Goal: Transaction & Acquisition: Purchase product/service

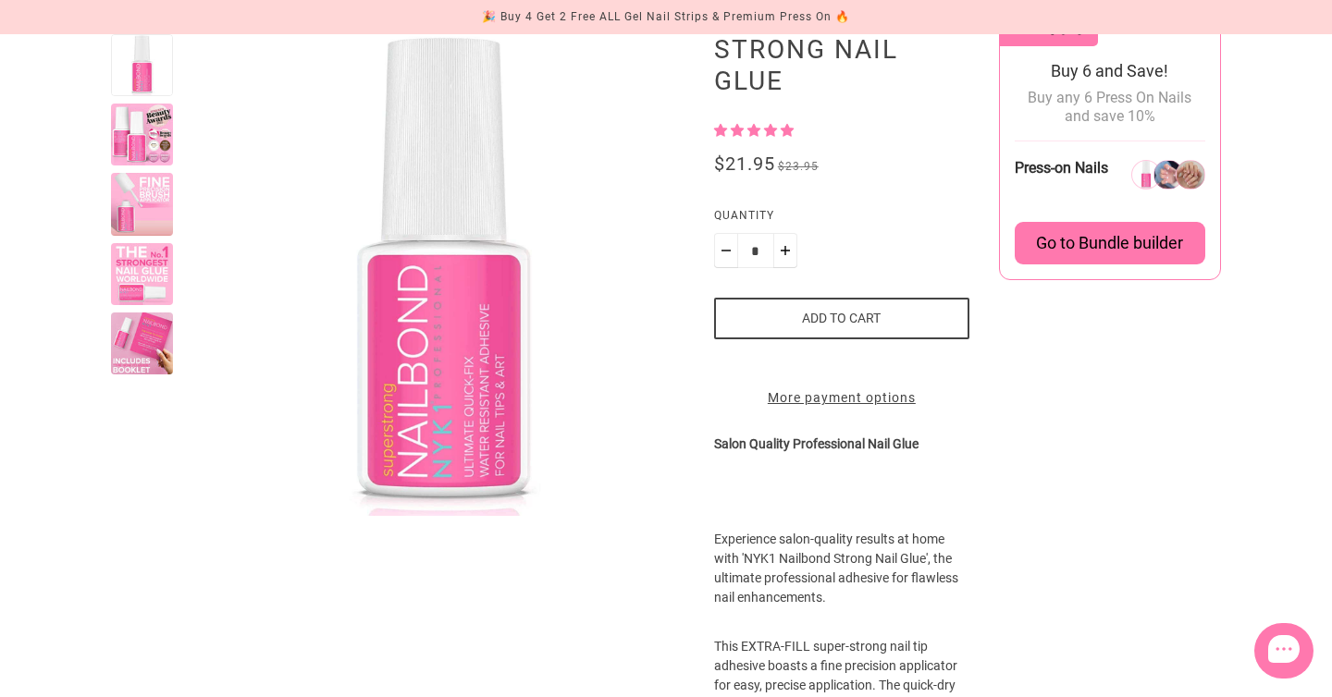
click at [174, 317] on product-media-variants at bounding box center [397, 275] width 573 height 482
click at [136, 358] on div at bounding box center [142, 344] width 62 height 62
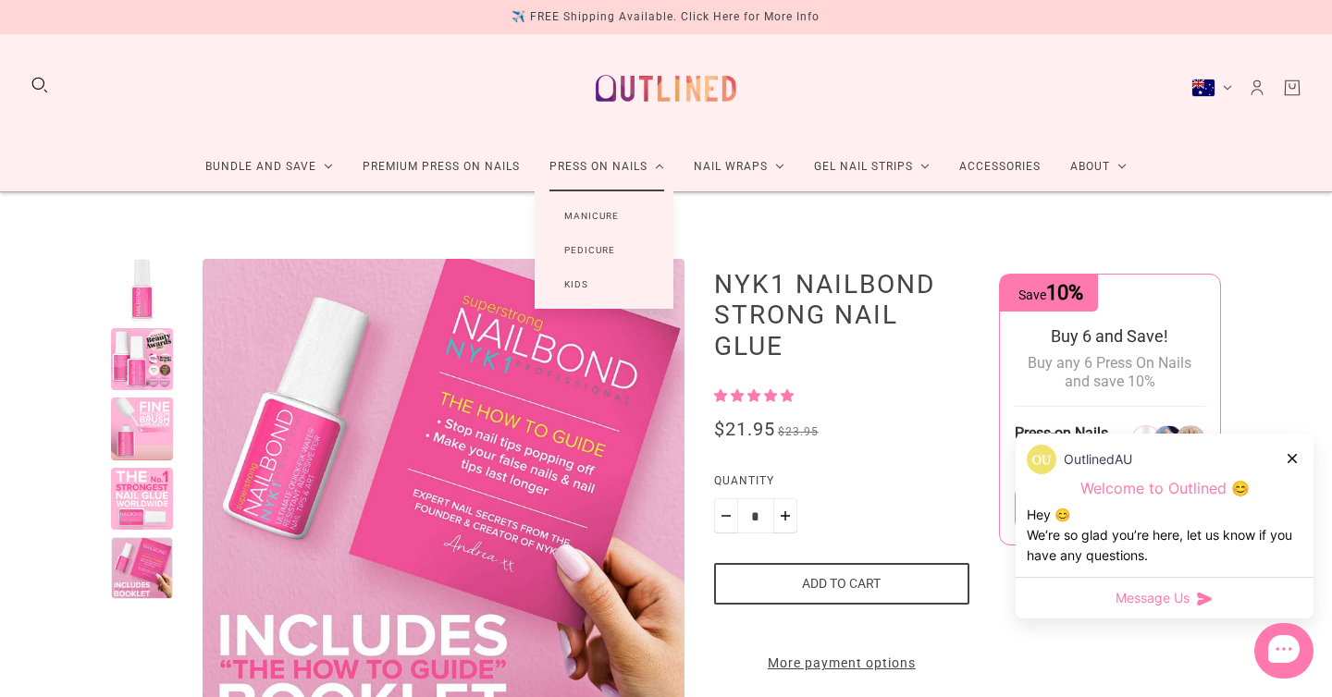
click at [573, 210] on link "Manicure" at bounding box center [592, 216] width 114 height 34
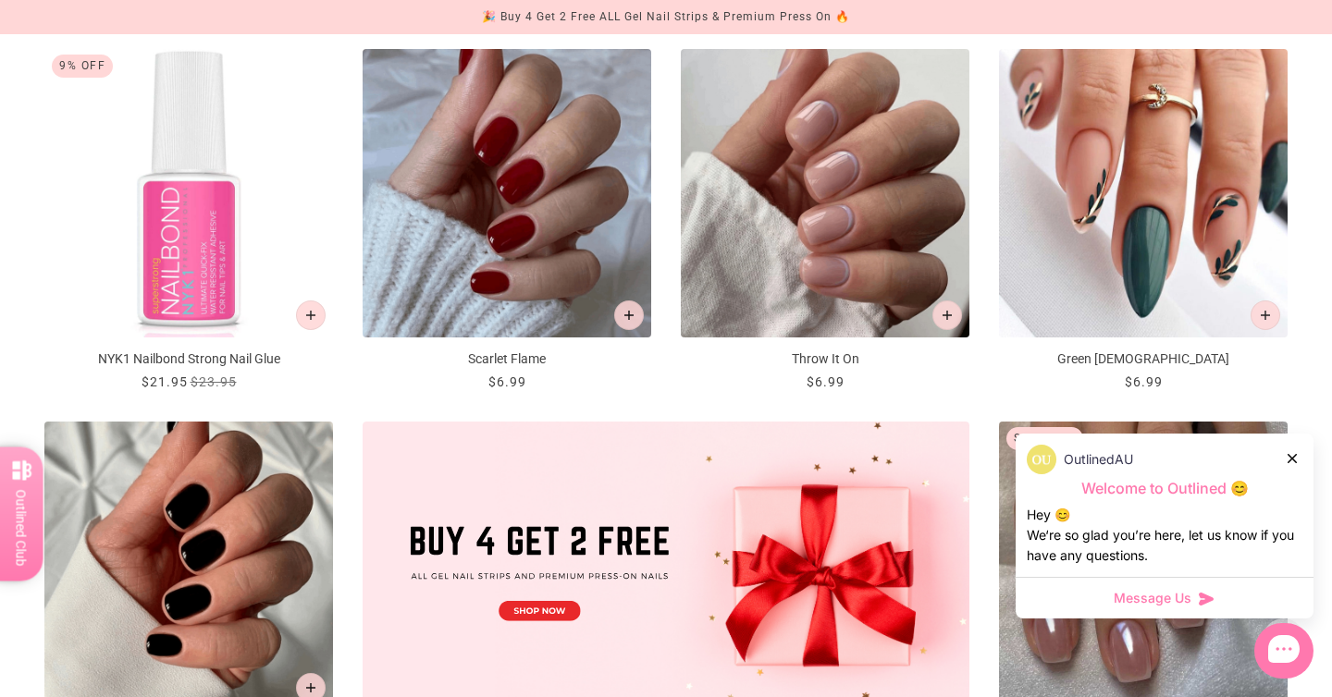
scroll to position [330, 0]
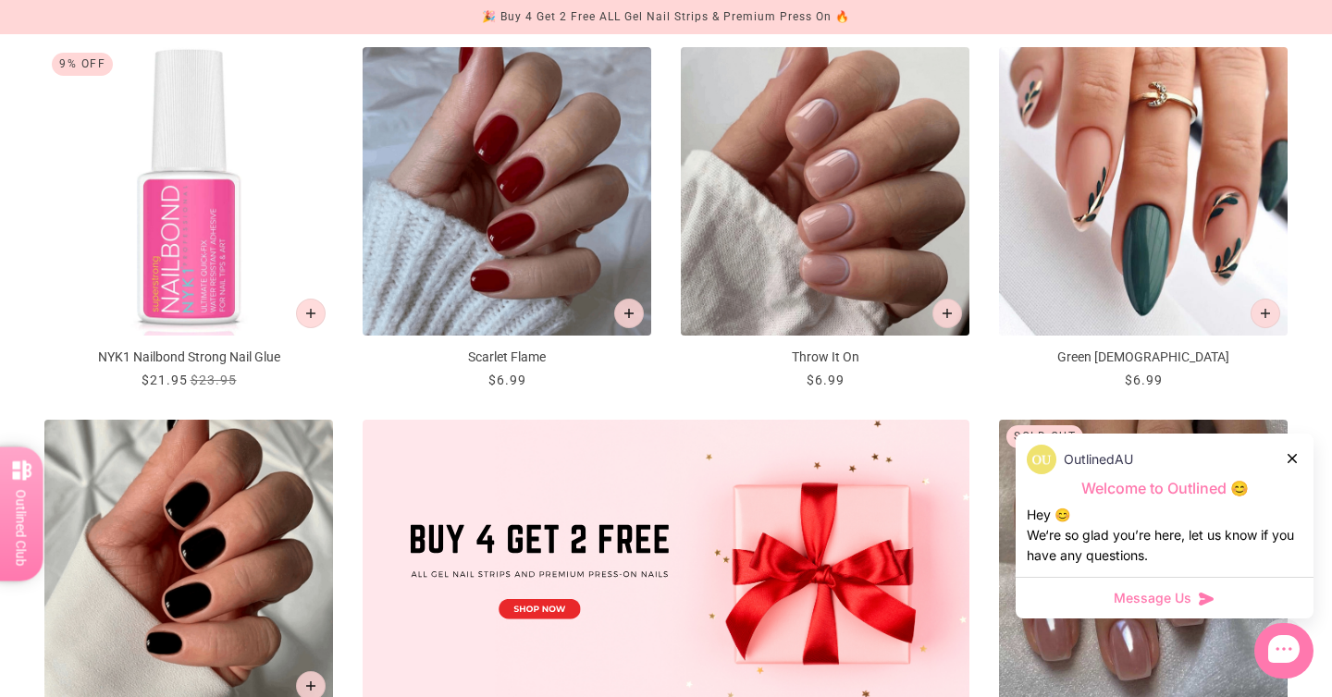
click at [573, 210] on img "Scarlet Flame" at bounding box center [507, 191] width 289 height 289
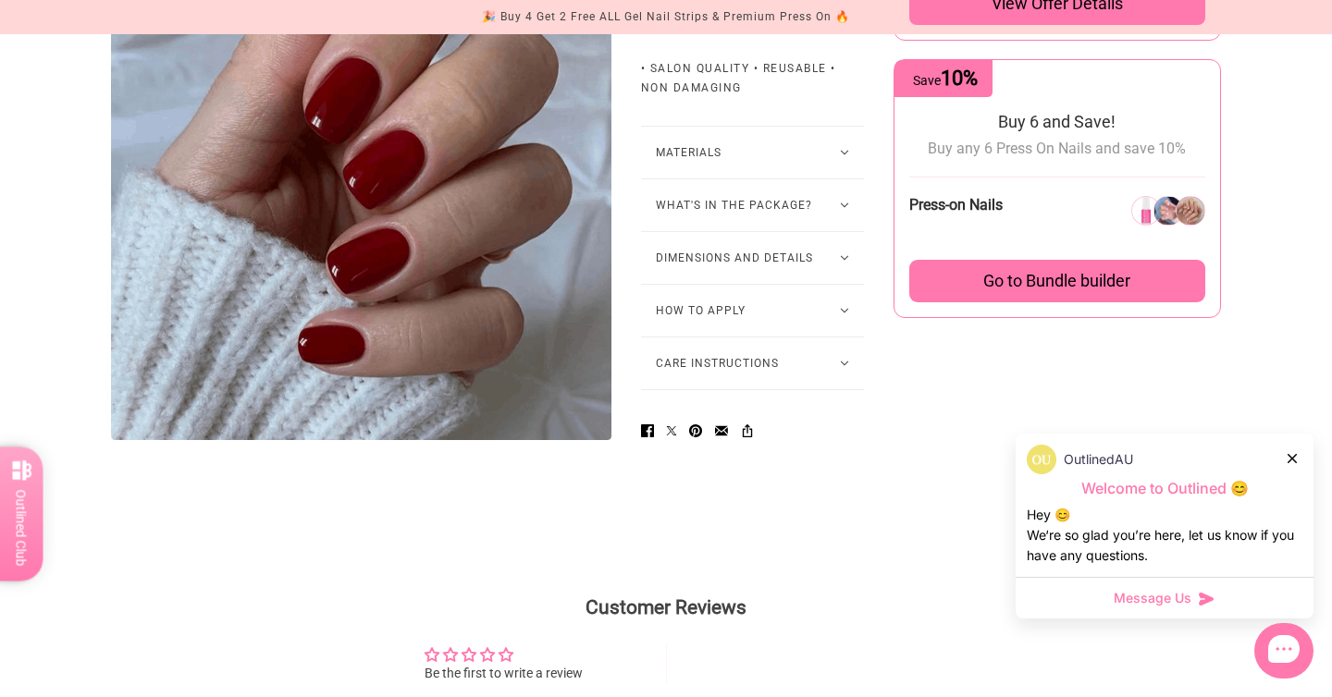
scroll to position [1168, 0]
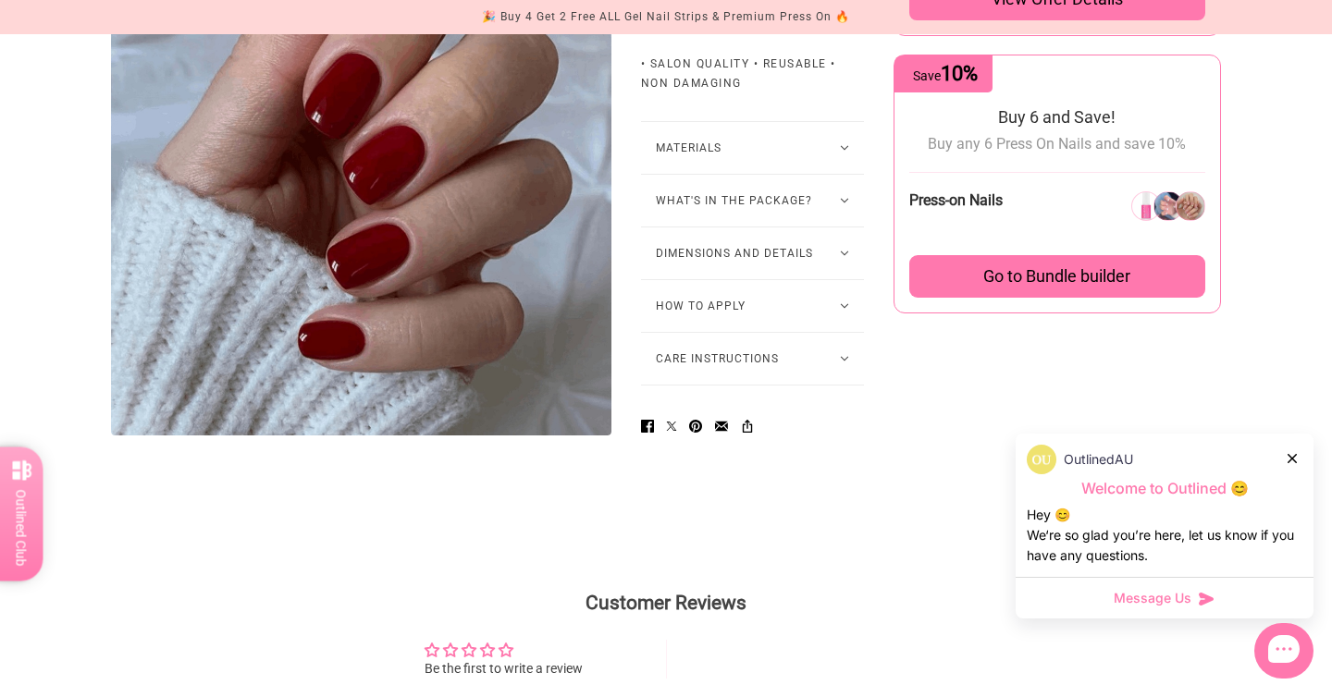
click at [715, 227] on button "What's in the package?" at bounding box center [752, 201] width 223 height 52
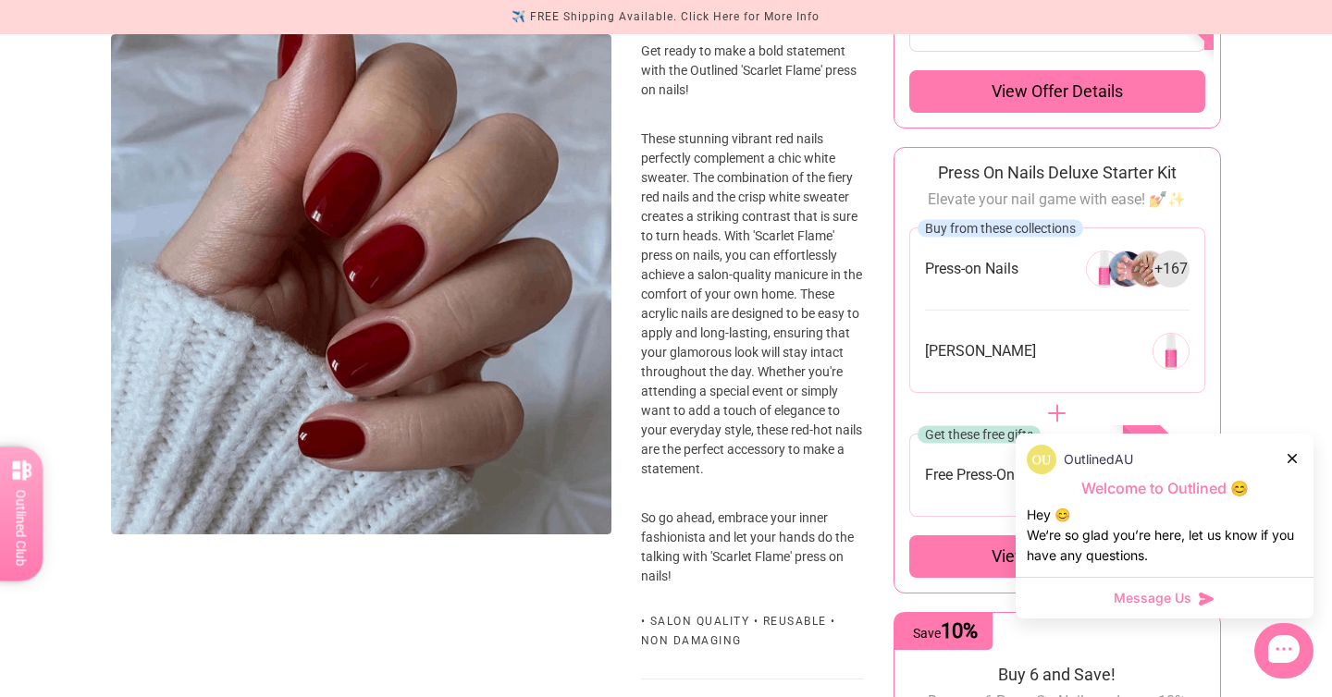
scroll to position [0, 0]
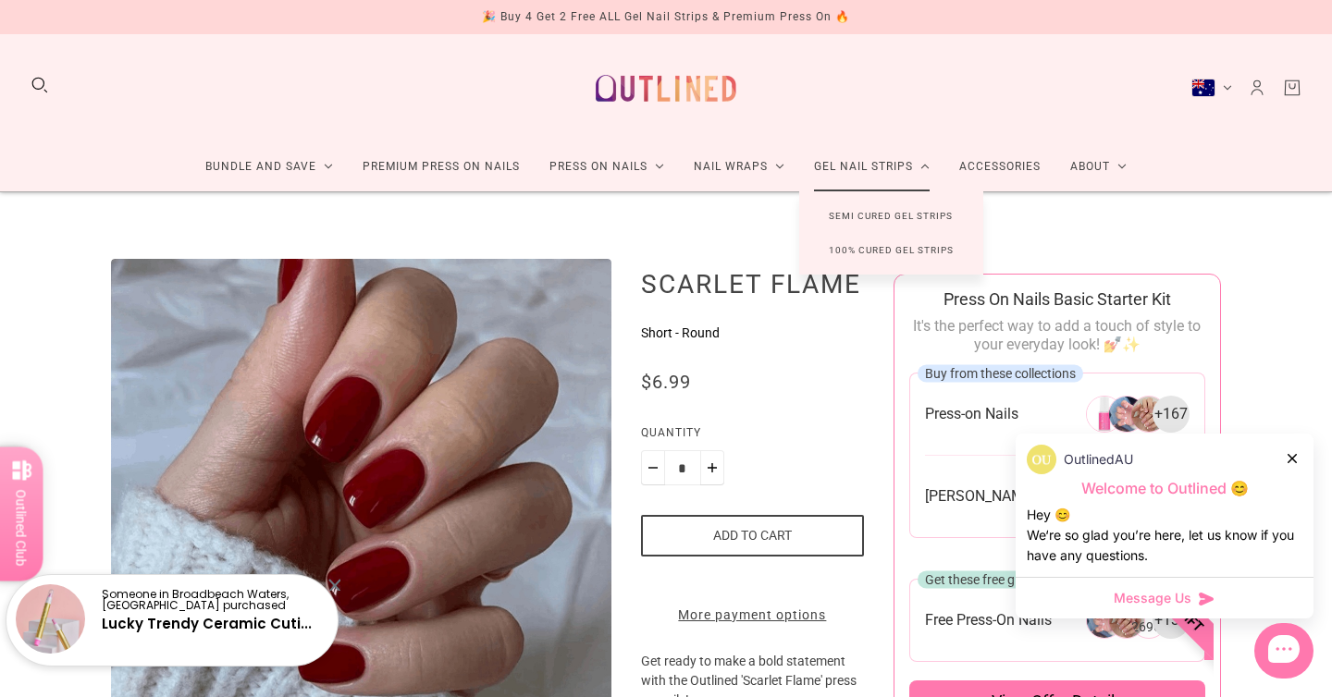
click at [867, 246] on link "100% Cured Gel Strips" at bounding box center [891, 250] width 184 height 34
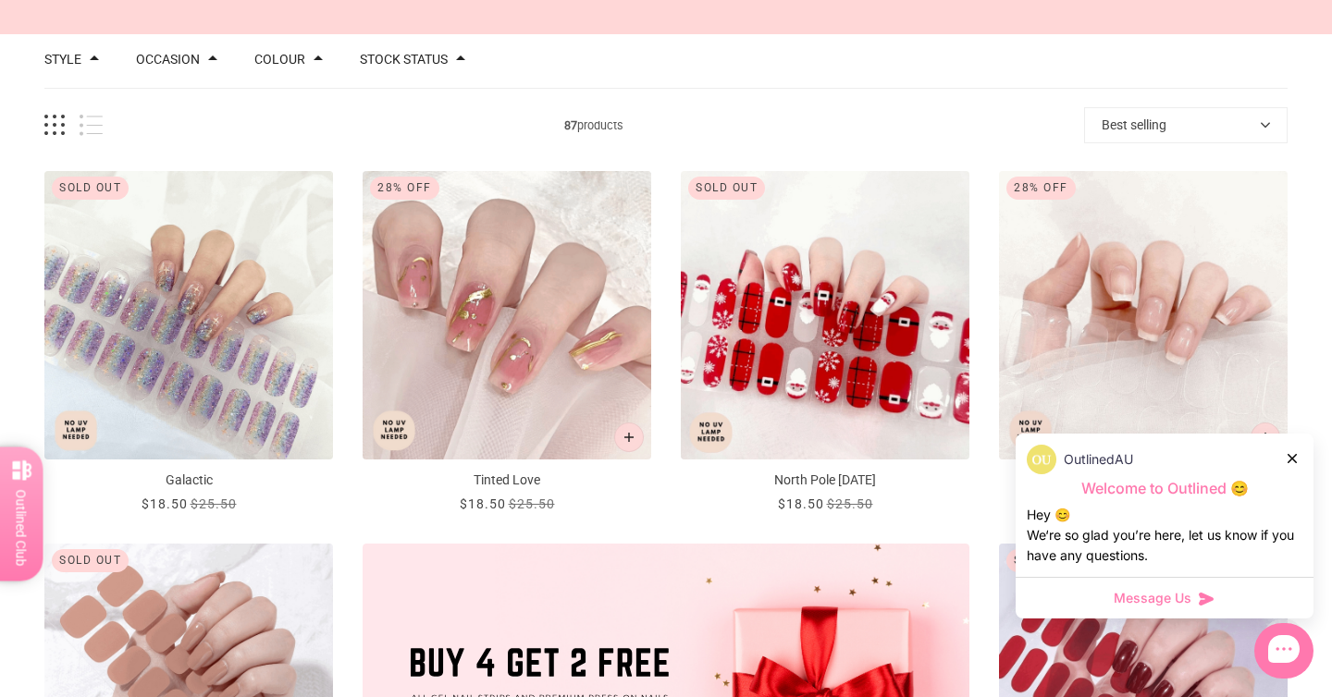
scroll to position [244, 0]
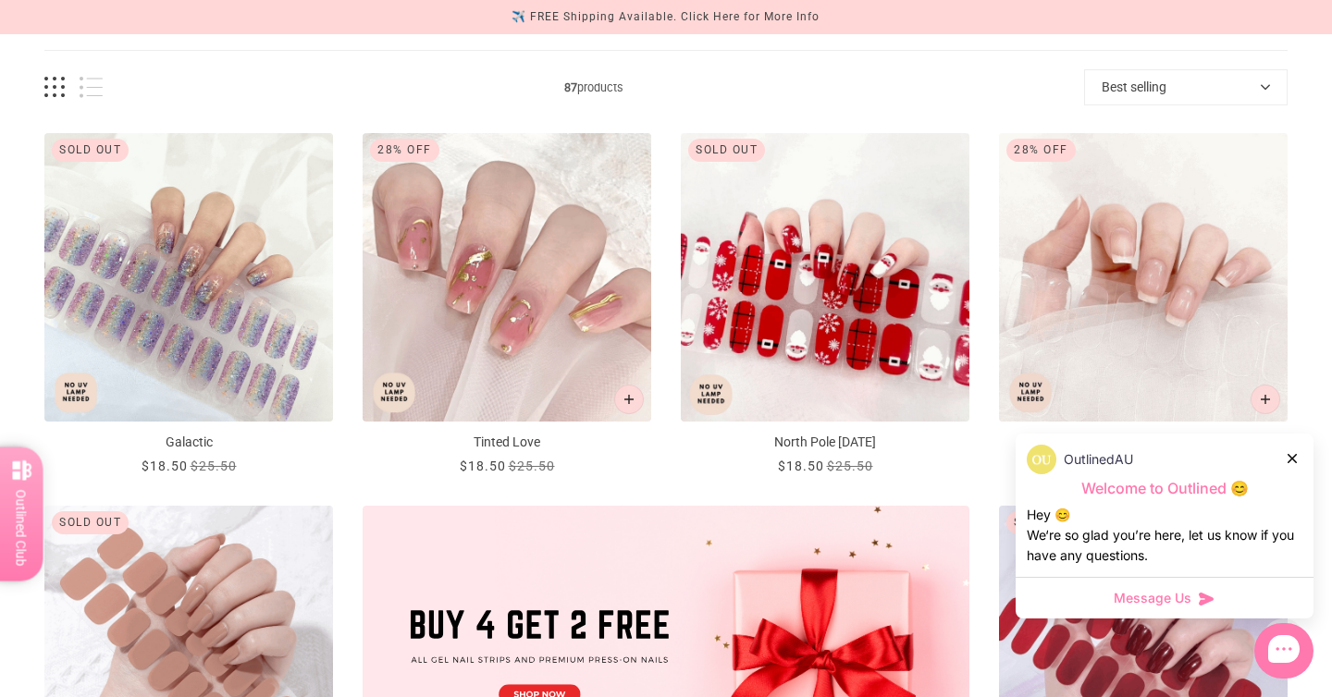
click at [724, 320] on img "North Pole Noel" at bounding box center [825, 277] width 289 height 289
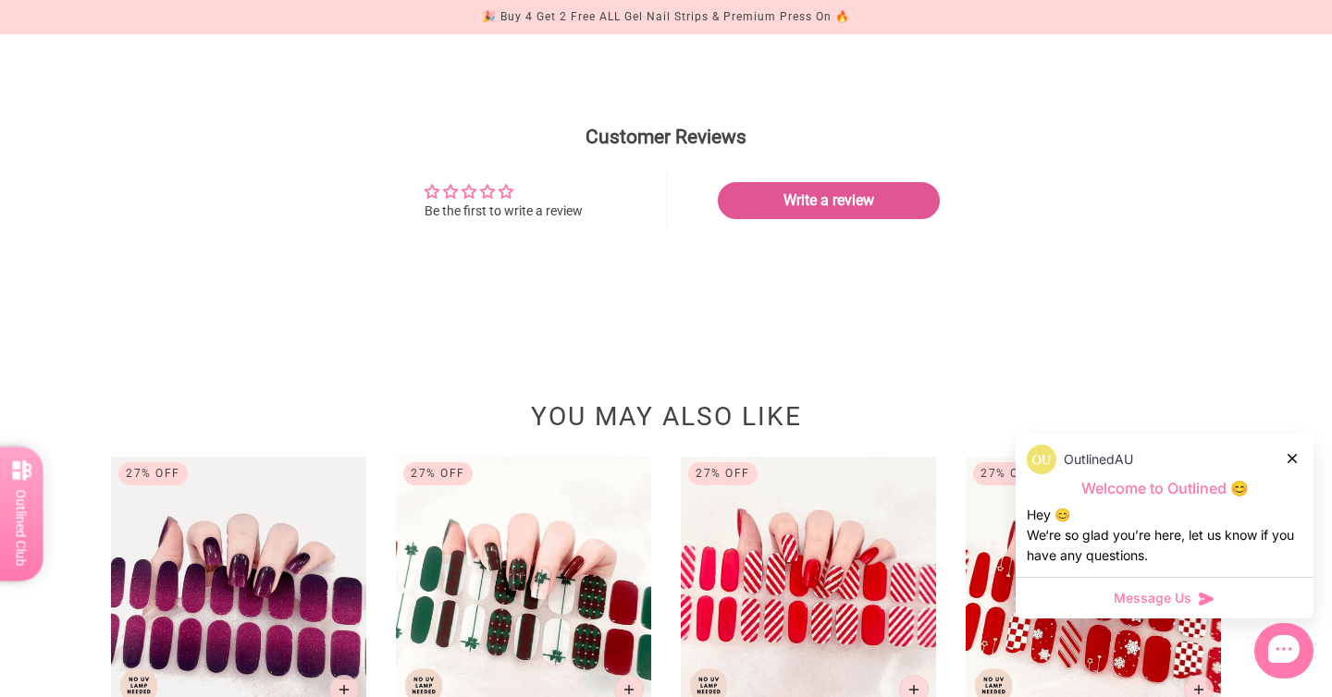
scroll to position [2219, 0]
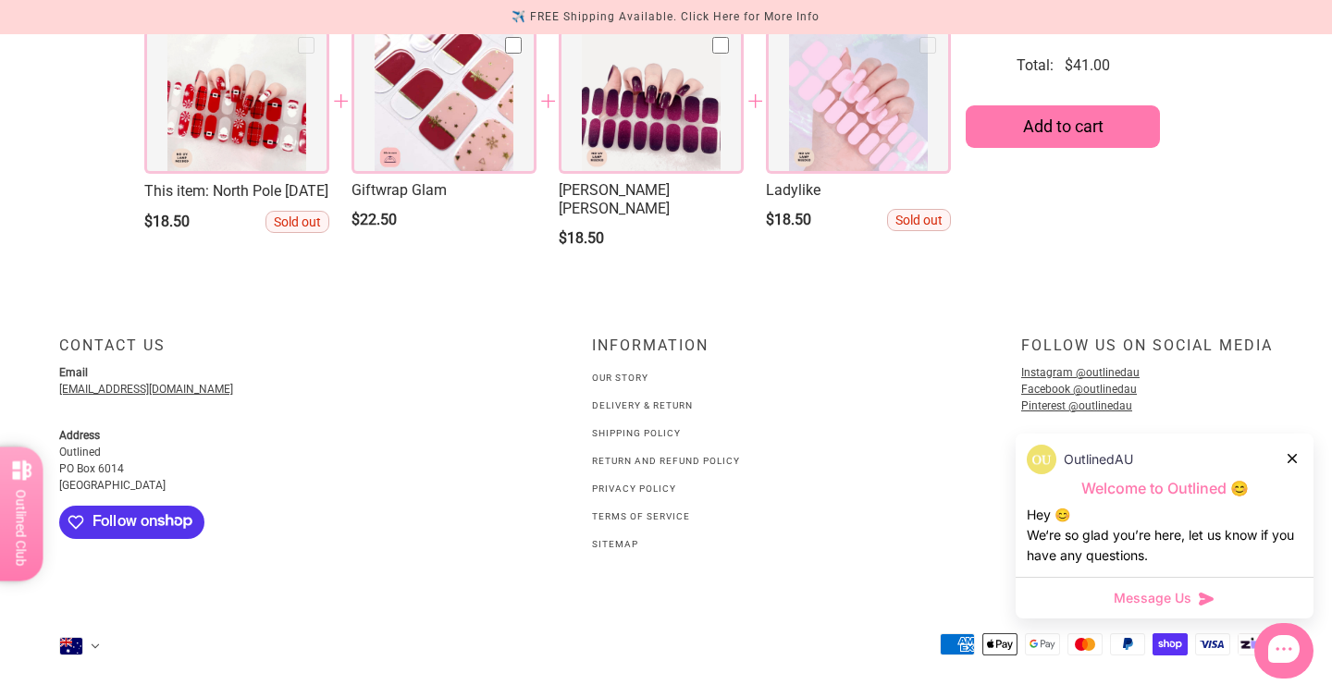
click at [1293, 452] on div at bounding box center [1293, 458] width 11 height 19
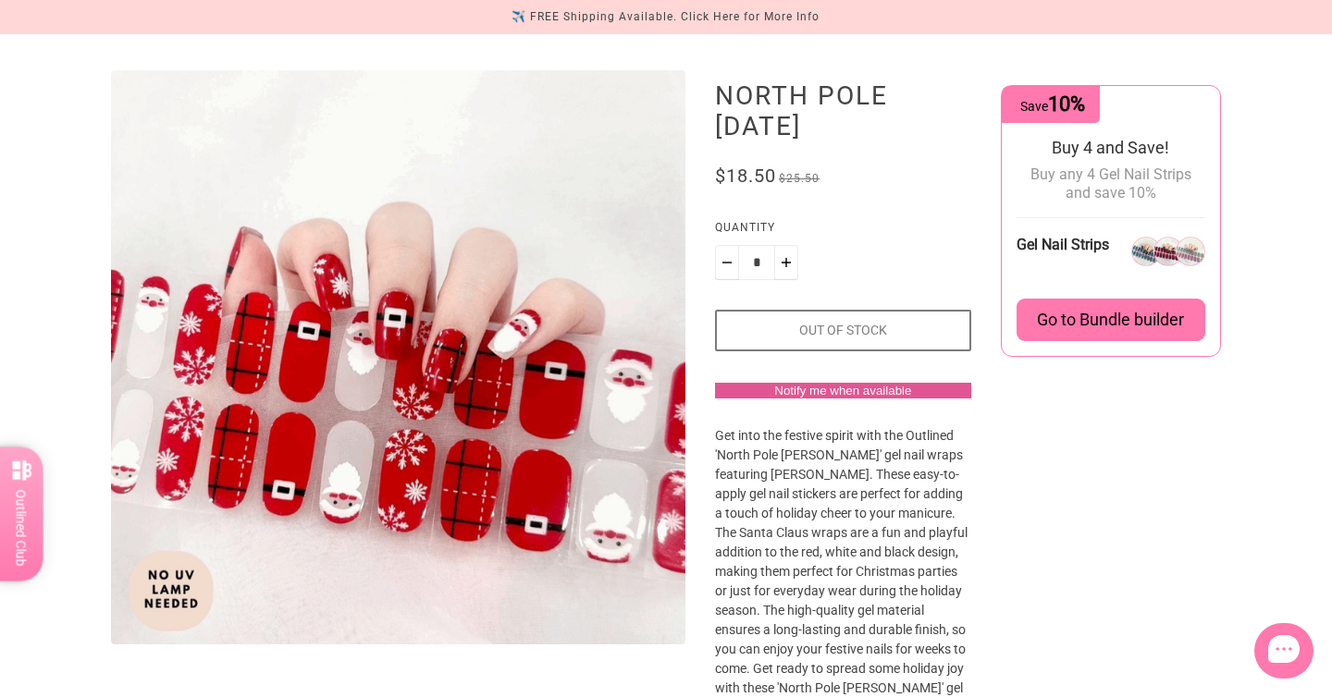
scroll to position [0, 0]
